Goal: Information Seeking & Learning: Find specific fact

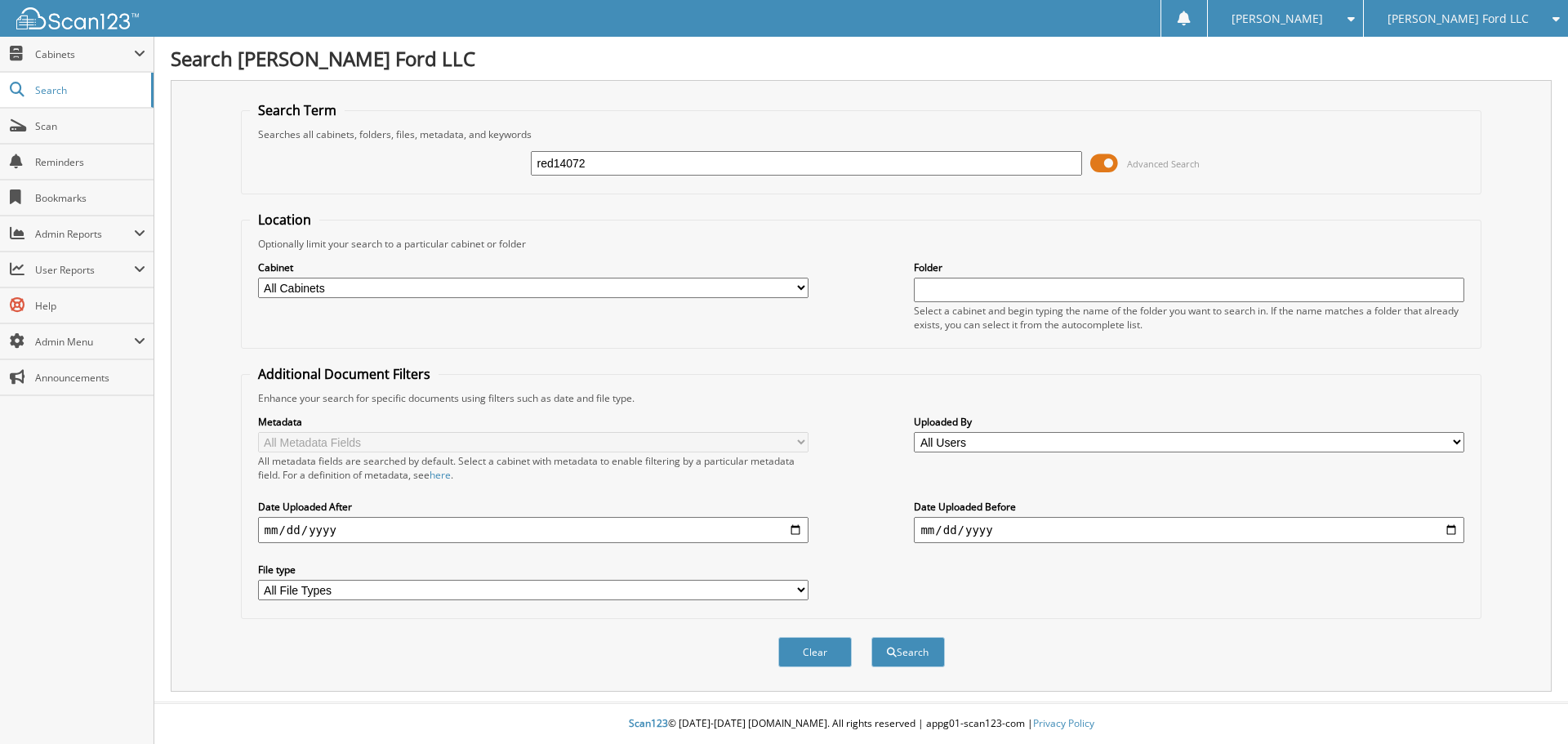
type input "red14072"
click at [871, 637] on button "Search" at bounding box center [908, 652] width 73 height 30
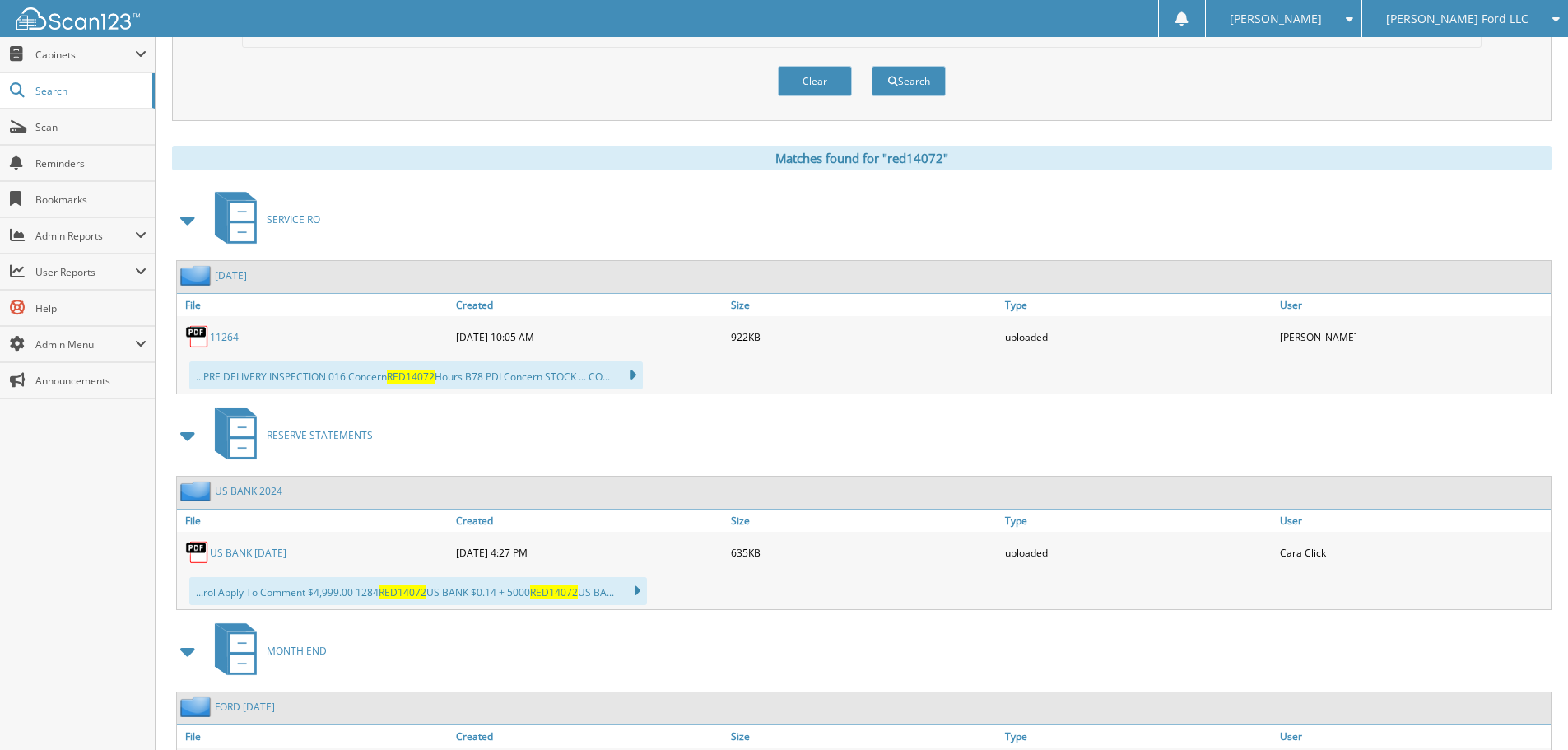
scroll to position [905, 0]
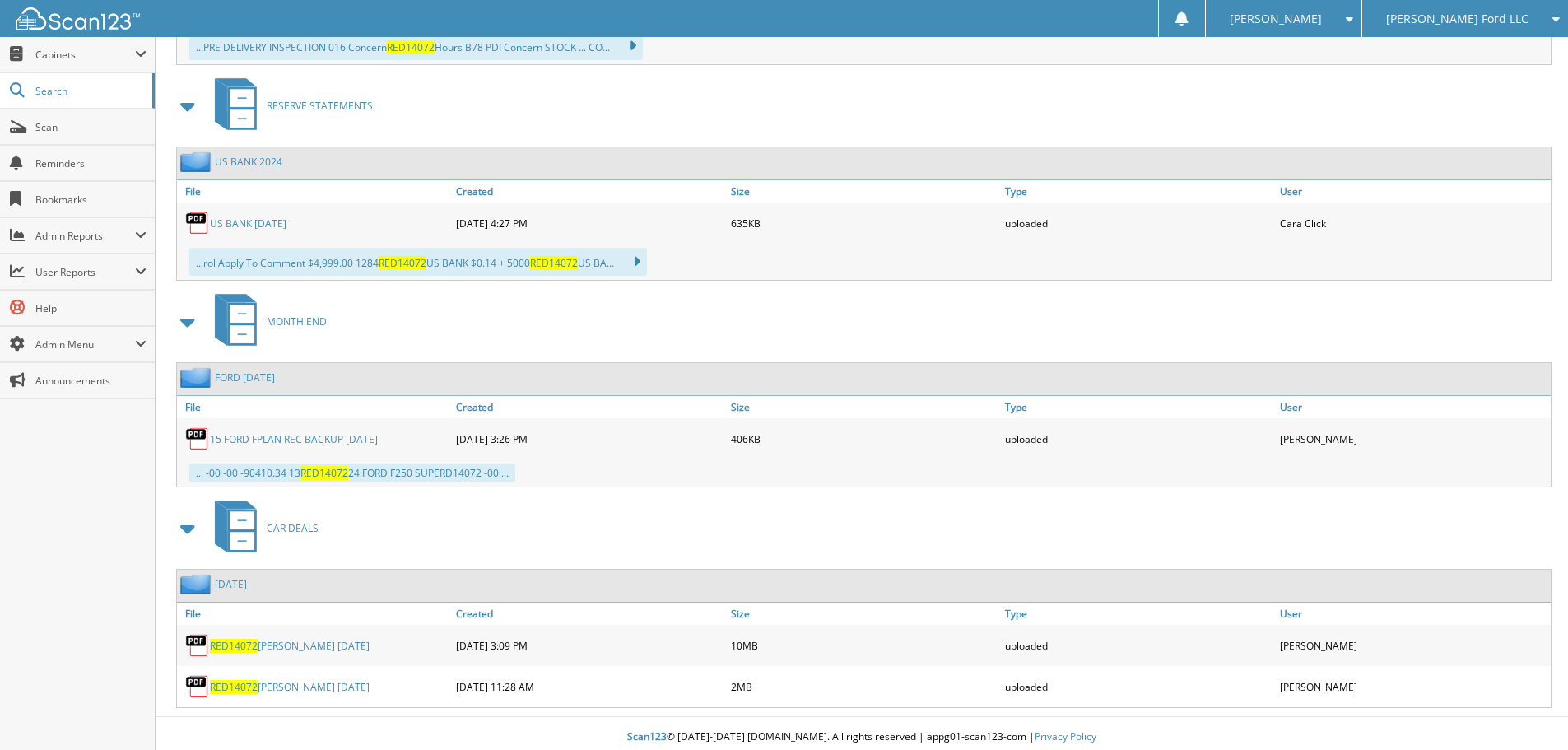
click at [319, 644] on link "RED14072 [PERSON_NAME] [DATE]" at bounding box center [290, 645] width 159 height 14
